Goal: Information Seeking & Learning: Learn about a topic

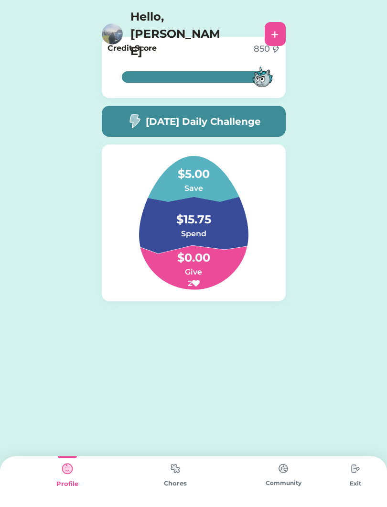
click at [181, 472] on img at bounding box center [175, 468] width 19 height 19
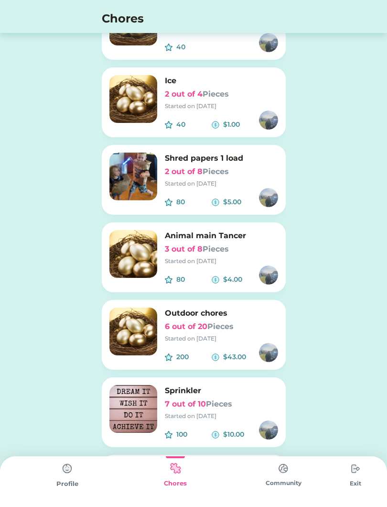
scroll to position [473, 0]
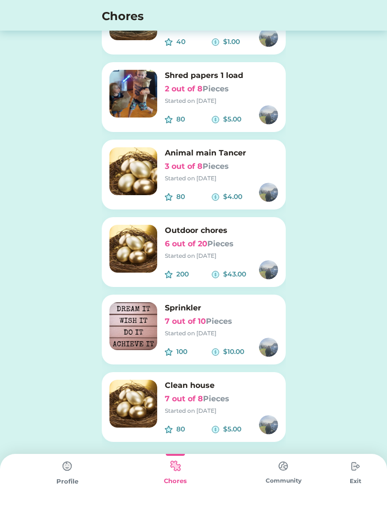
click at [152, 398] on img at bounding box center [134, 406] width 48 height 48
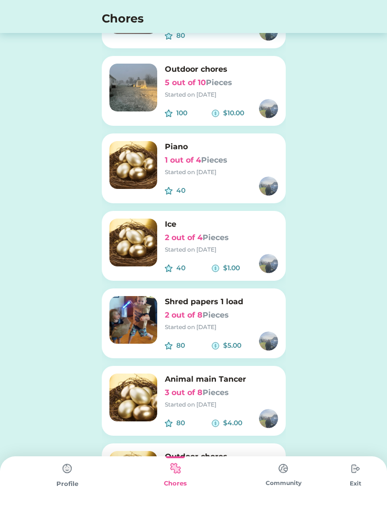
scroll to position [0, 0]
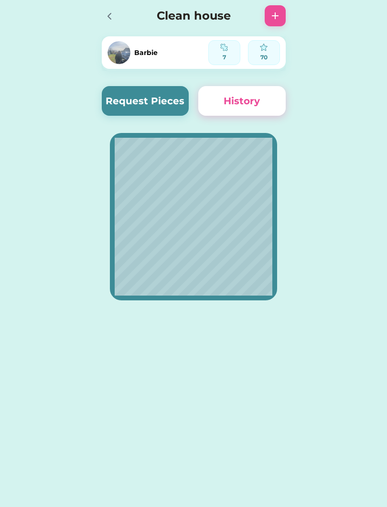
click at [143, 102] on button "Request Pieces" at bounding box center [146, 101] width 88 height 30
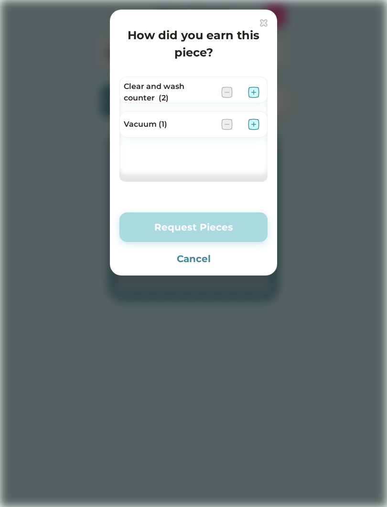
click at [258, 130] on img at bounding box center [253, 124] width 11 height 11
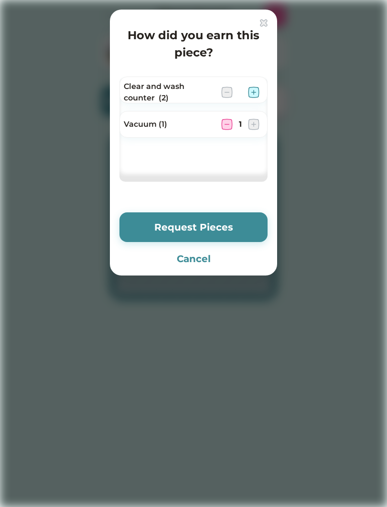
click at [239, 230] on button "Request Pieces" at bounding box center [194, 227] width 148 height 30
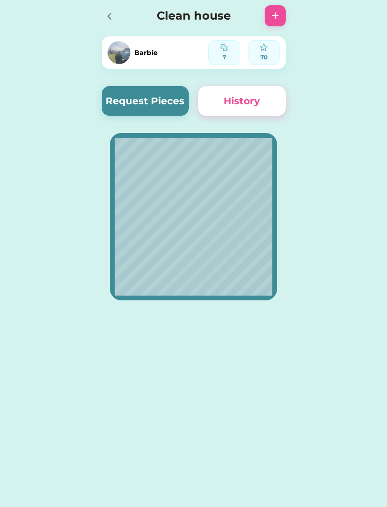
click at [102, 11] on div at bounding box center [109, 16] width 14 height 14
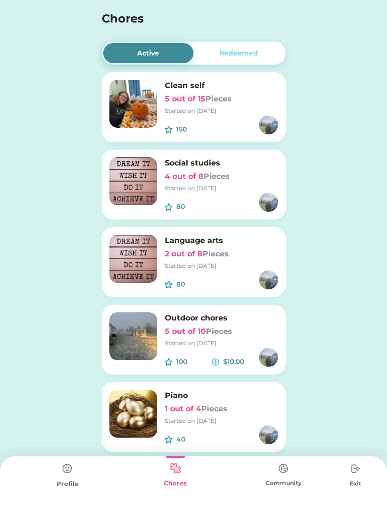
click at [229, 54] on div "Redeemed" at bounding box center [239, 53] width 39 height 10
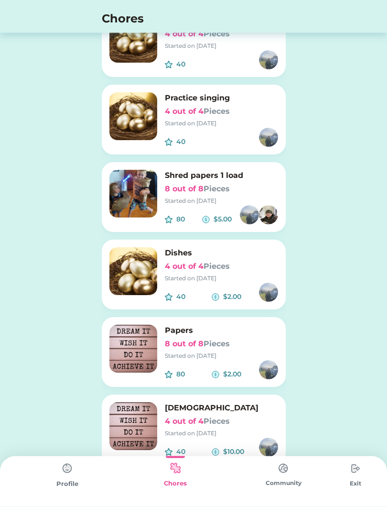
scroll to position [552, 0]
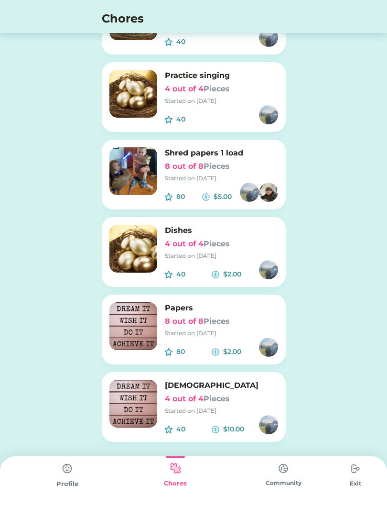
click at [84, 464] on div "Profile" at bounding box center [67, 481] width 108 height 51
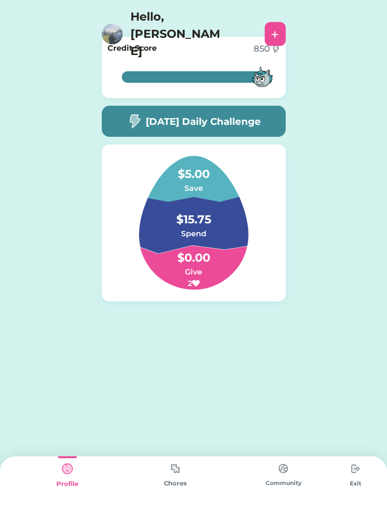
click at [375, 150] on div "Active Redeemed Clean self 5 out of 15 Pieces Started on [DATE] 150 $ Social st…" at bounding box center [193, 184] width 387 height 368
click at [340, 189] on div "Active Redeemed Clean self 5 out of 15 Pieces Started on [DATE] 150 $ Social st…" at bounding box center [193, 184] width 387 height 368
click at [252, 121] on h5 "[DATE] Daily Challenge" at bounding box center [203, 121] width 115 height 14
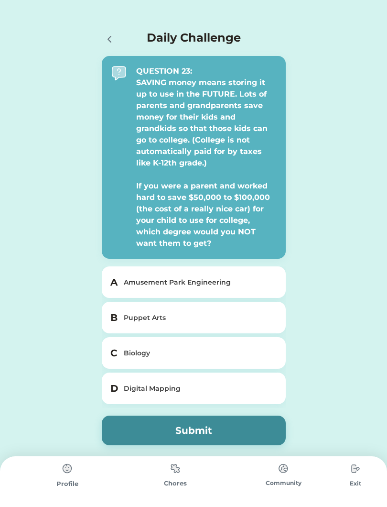
click at [264, 278] on div "Amusement Park Engineering" at bounding box center [200, 282] width 152 height 10
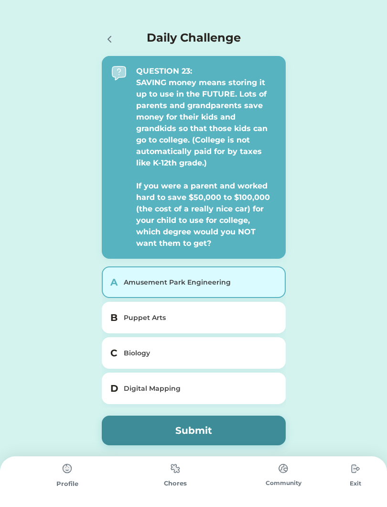
click at [223, 317] on div "Puppet Arts" at bounding box center [200, 318] width 152 height 10
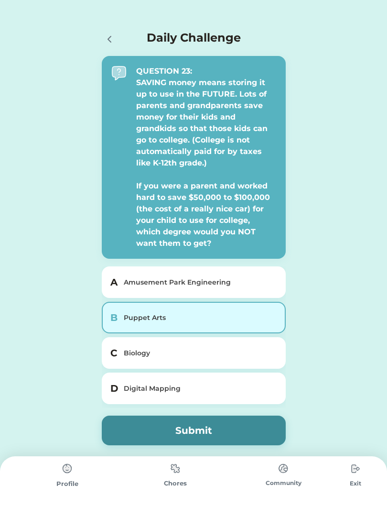
click at [196, 440] on button "Submit" at bounding box center [194, 431] width 184 height 30
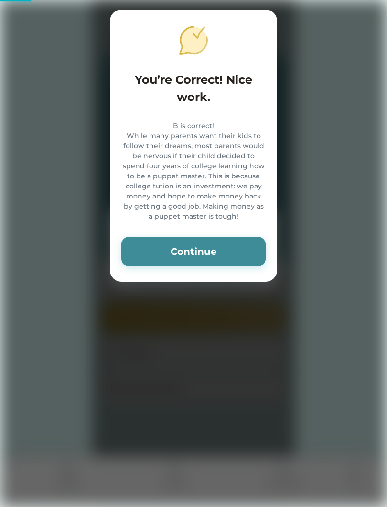
click at [224, 256] on button "Continue" at bounding box center [193, 252] width 144 height 30
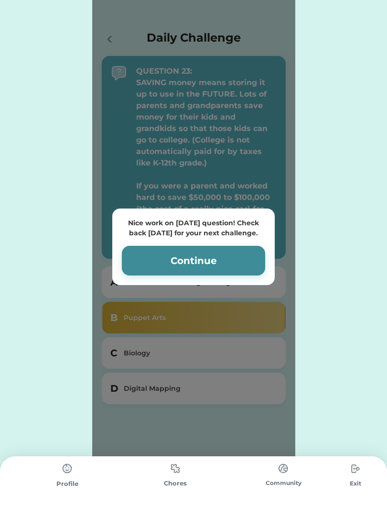
click at [254, 261] on button "Continue" at bounding box center [193, 261] width 143 height 30
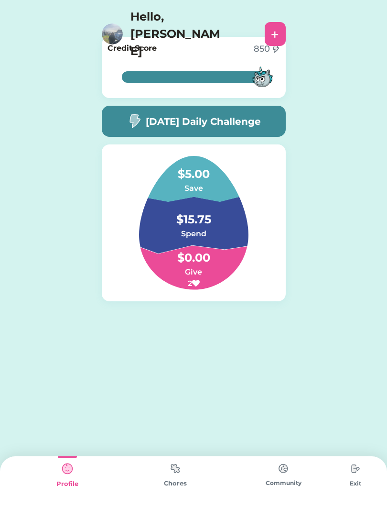
click at [176, 478] on img at bounding box center [175, 468] width 19 height 19
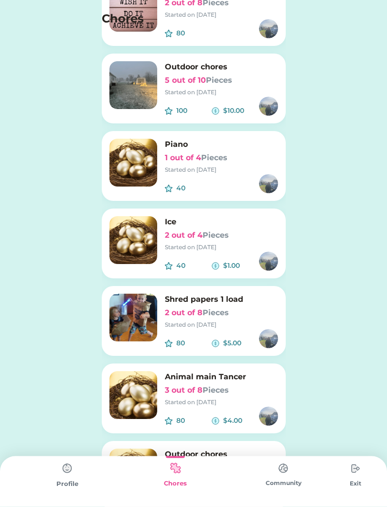
scroll to position [475, 0]
